Goal: Find specific page/section: Find specific page/section

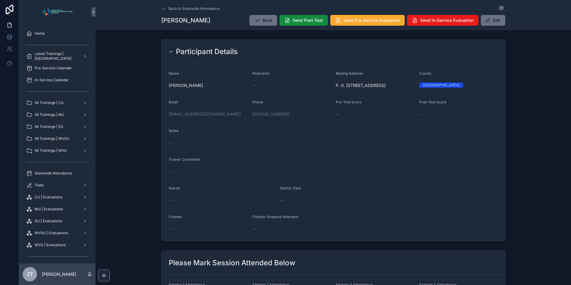
scroll to position [30, 0]
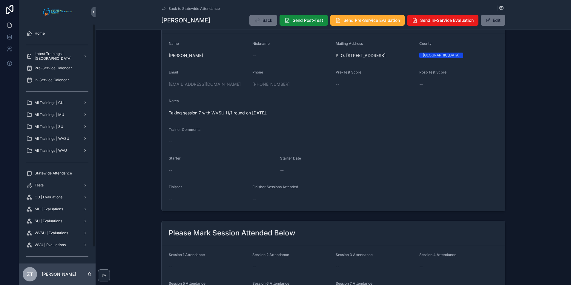
click at [54, 171] on span "Statewide Attendance" at bounding box center [53, 173] width 37 height 5
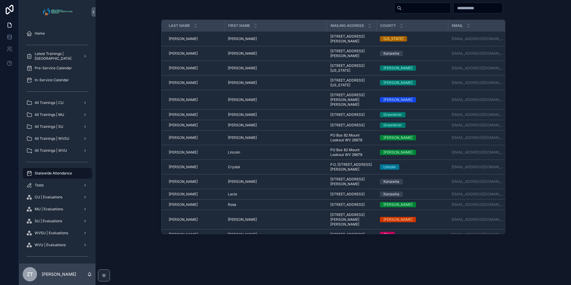
click at [402, 8] on input "scrollable content" at bounding box center [426, 8] width 49 height 8
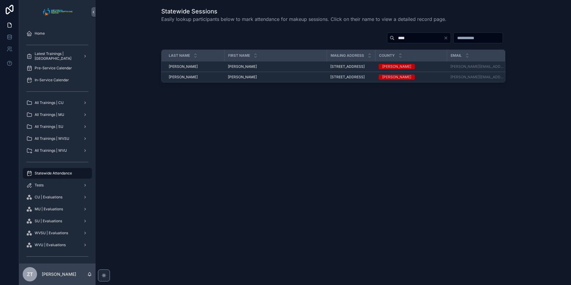
type input "****"
click at [234, 80] on td "[PERSON_NAME] [PERSON_NAME]" at bounding box center [275, 77] width 102 height 10
click at [230, 79] on span "[PERSON_NAME]" at bounding box center [242, 77] width 29 height 5
